Goal: Navigation & Orientation: Find specific page/section

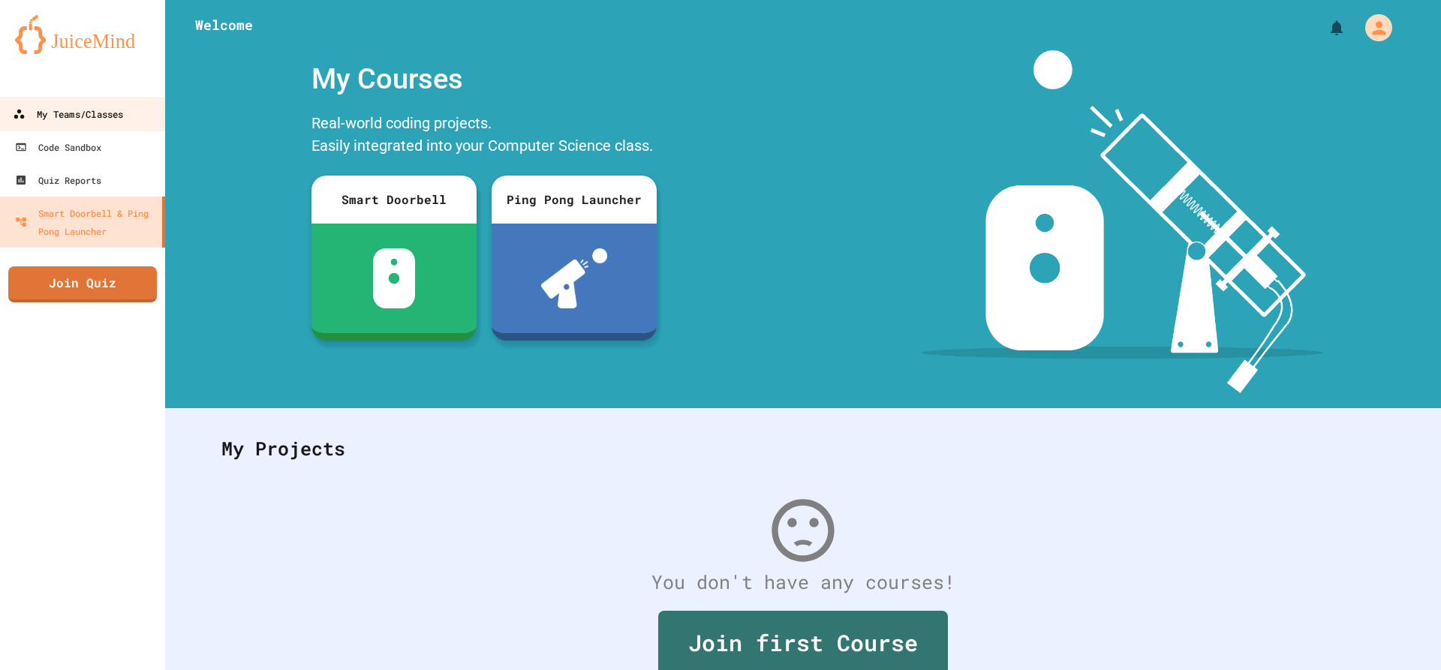
click at [115, 121] on div "My Teams/Classes" at bounding box center [68, 114] width 110 height 19
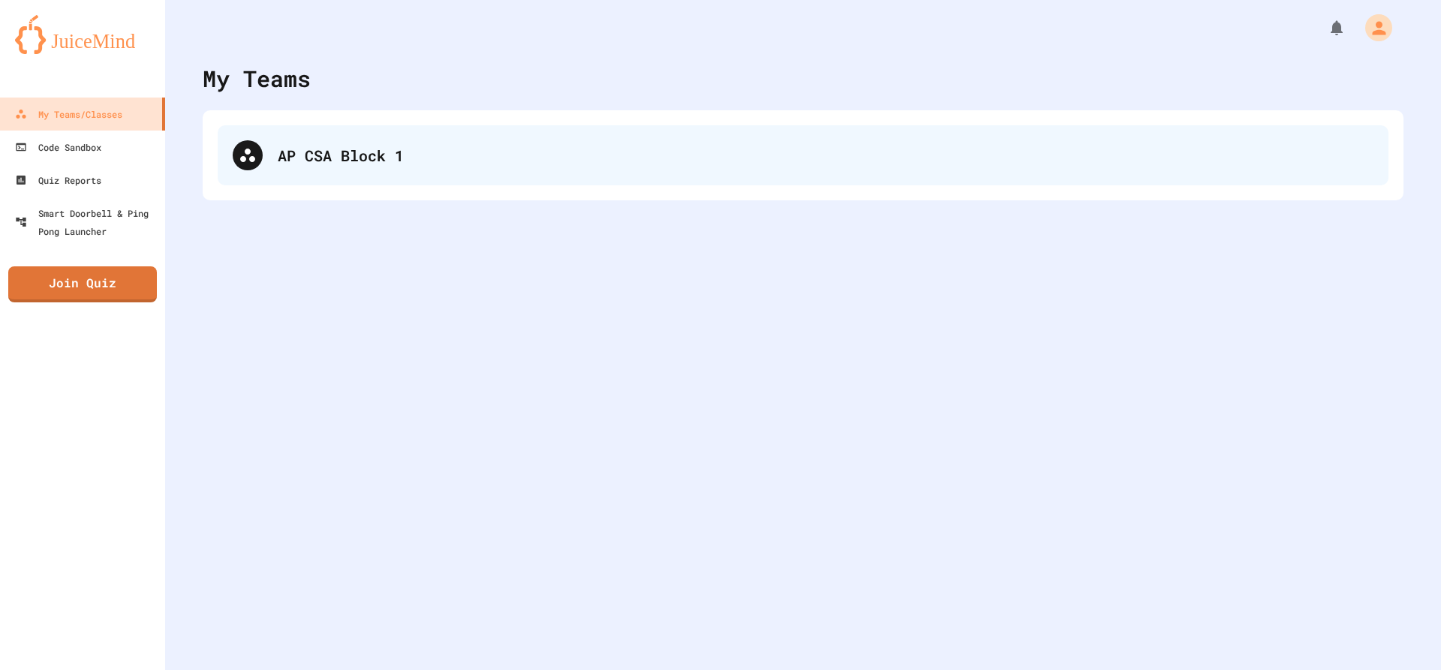
click at [359, 170] on div "AP CSA Block 1" at bounding box center [803, 155] width 1171 height 60
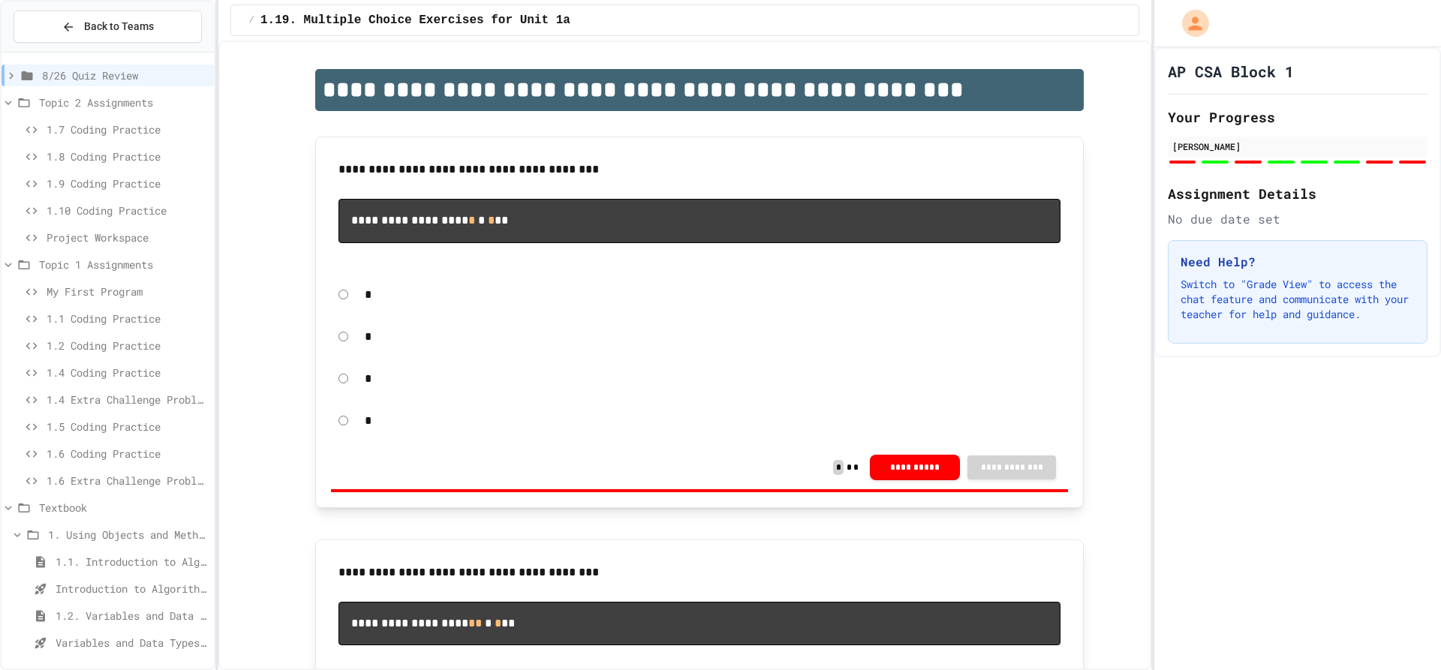
click at [115, 239] on span "Project Workspace" at bounding box center [127, 238] width 161 height 16
